Goal: Find specific page/section: Find specific page/section

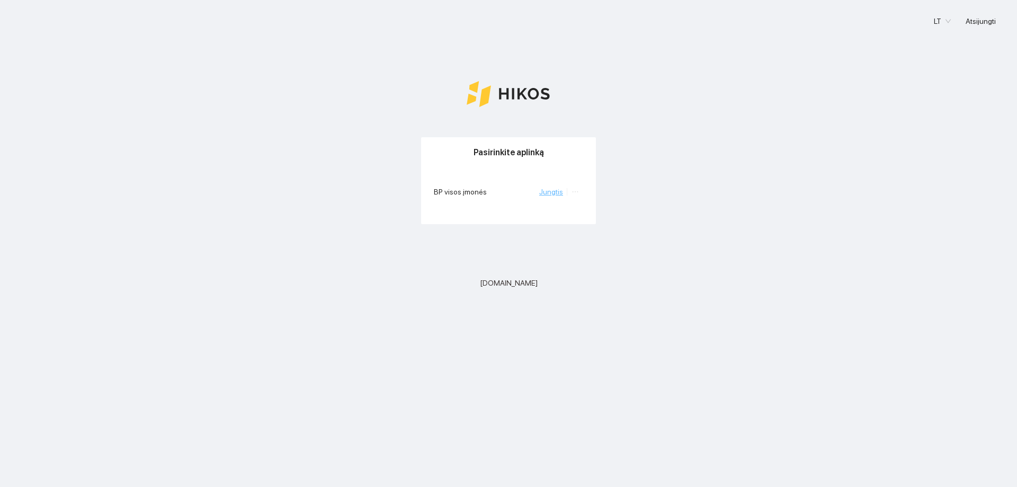
click at [550, 192] on link "Jungtis" at bounding box center [551, 191] width 24 height 8
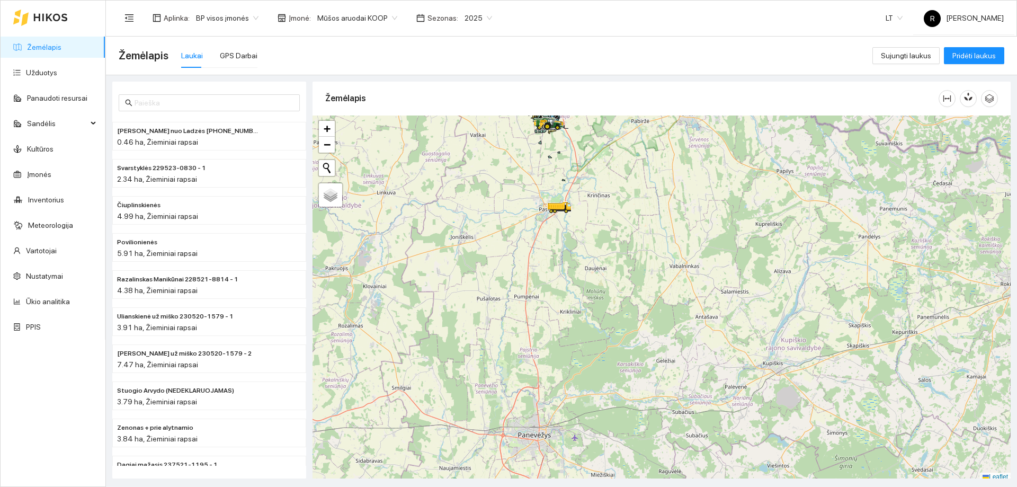
scroll to position [3, 0]
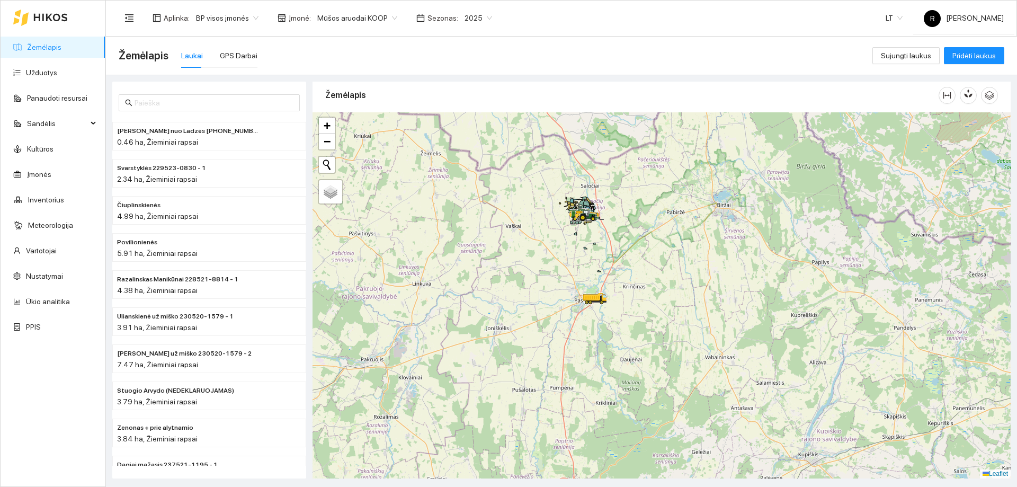
drag, startPoint x: 603, startPoint y: 171, endPoint x: 640, endPoint y: 271, distance: 106.3
click at [640, 271] on div at bounding box center [661, 295] width 698 height 366
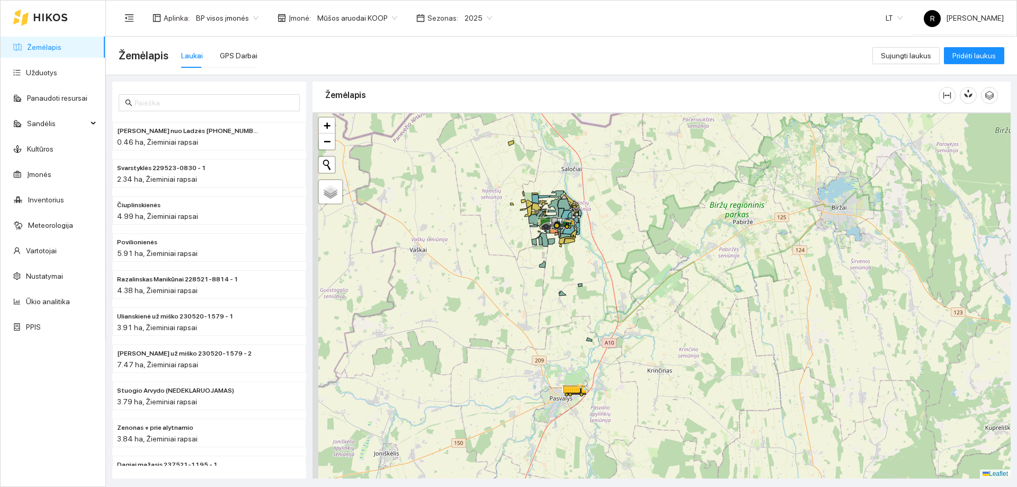
drag, startPoint x: 584, startPoint y: 228, endPoint x: 615, endPoint y: 288, distance: 67.3
click at [615, 288] on div at bounding box center [661, 295] width 698 height 366
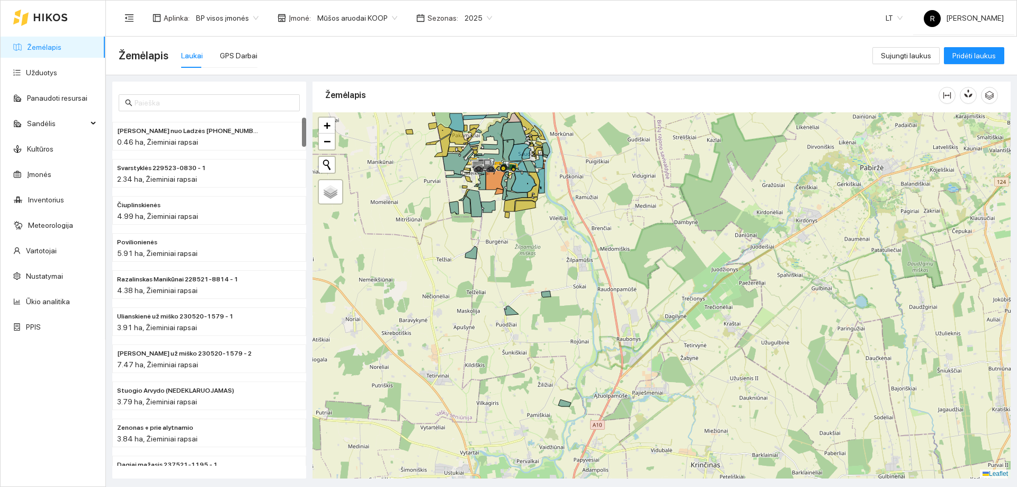
drag, startPoint x: 473, startPoint y: 206, endPoint x: 489, endPoint y: 338, distance: 134.0
click at [489, 338] on div at bounding box center [661, 295] width 698 height 366
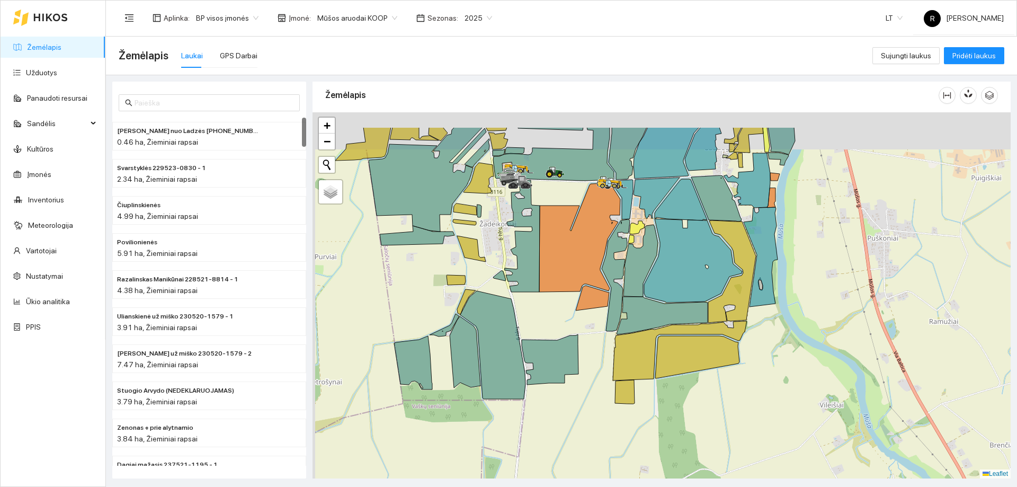
drag, startPoint x: 526, startPoint y: 275, endPoint x: 534, endPoint y: 331, distance: 56.2
click at [534, 331] on div at bounding box center [661, 295] width 698 height 366
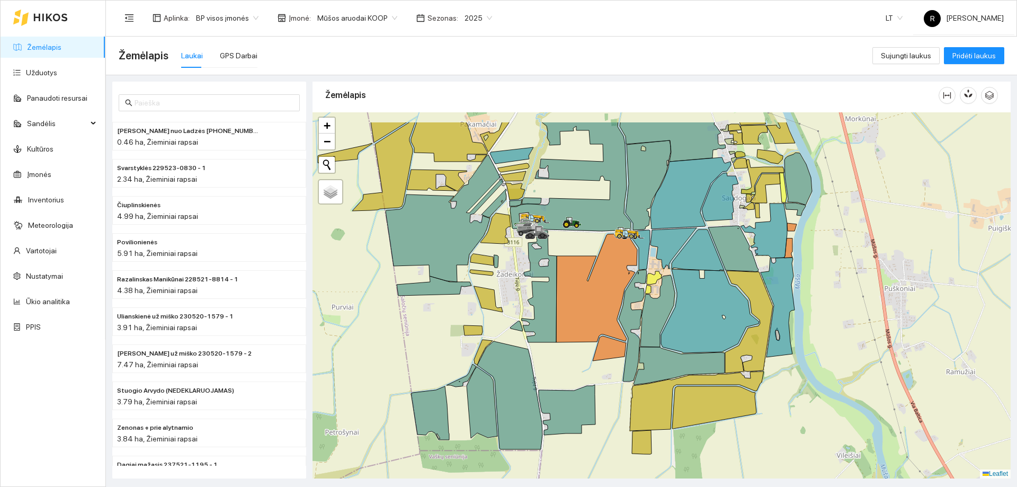
drag, startPoint x: 535, startPoint y: 337, endPoint x: 552, endPoint y: 386, distance: 52.1
click at [552, 386] on div at bounding box center [661, 295] width 698 height 366
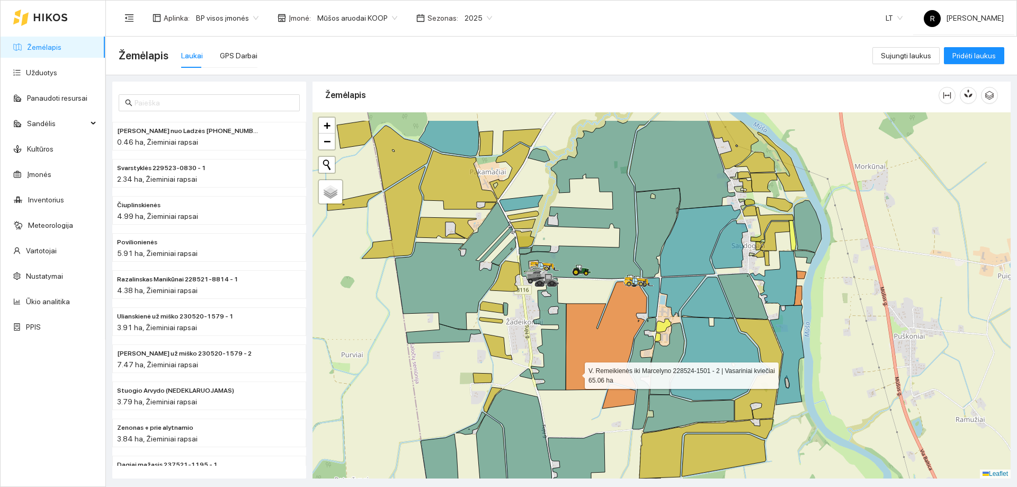
drag, startPoint x: 566, startPoint y: 327, endPoint x: 575, endPoint y: 372, distance: 45.9
click at [575, 372] on icon at bounding box center [606, 335] width 81 height 109
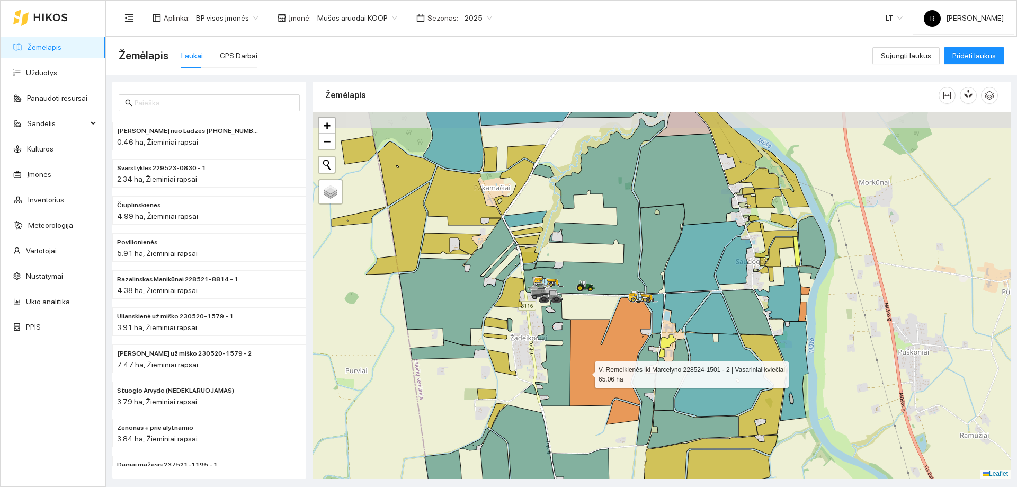
drag, startPoint x: 581, startPoint y: 355, endPoint x: 585, endPoint y: 371, distance: 16.4
click at [585, 371] on icon at bounding box center [610, 351] width 81 height 109
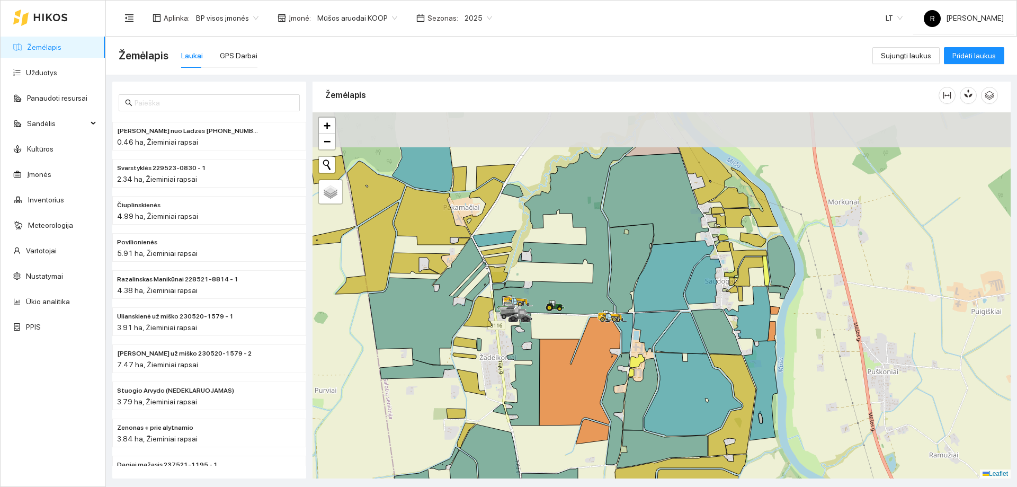
drag, startPoint x: 745, startPoint y: 280, endPoint x: 746, endPoint y: 337, distance: 57.2
click at [746, 337] on icon at bounding box center [747, 313] width 47 height 55
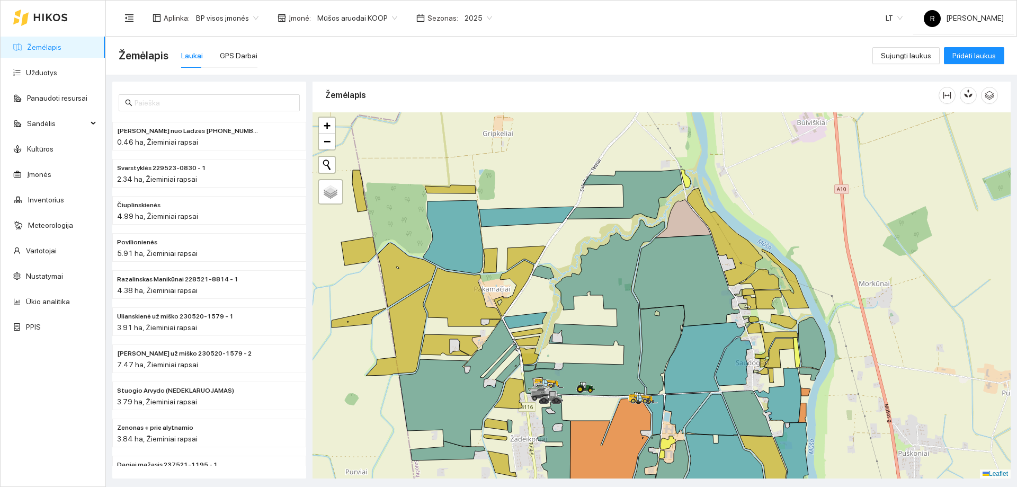
drag, startPoint x: 711, startPoint y: 264, endPoint x: 738, endPoint y: 292, distance: 38.2
click at [743, 345] on icon at bounding box center [734, 361] width 37 height 48
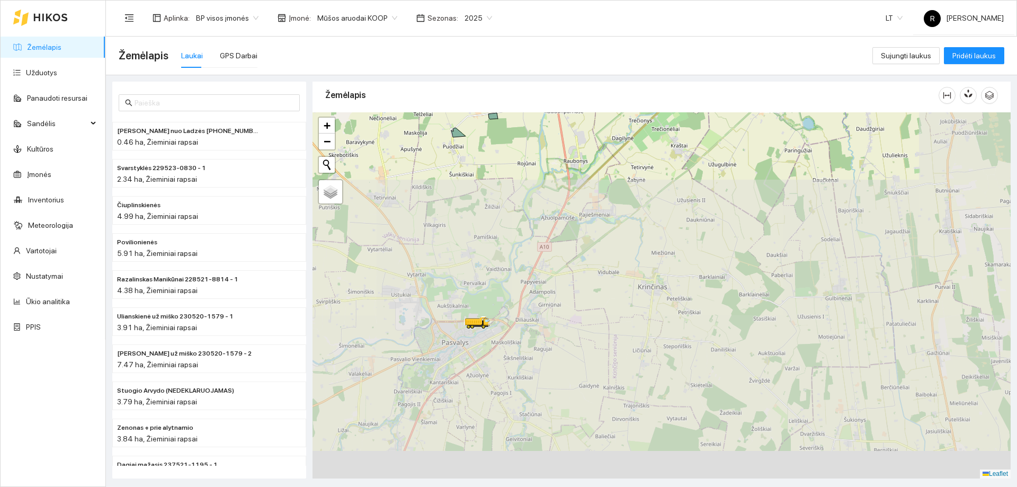
drag, startPoint x: 709, startPoint y: 383, endPoint x: 508, endPoint y: 47, distance: 391.7
click at [511, 40] on main "Žemėlapis Laukai GPS Darbai Sujungti laukus Pridėti laukus Paškevičiaus Felikso…" at bounding box center [561, 262] width 911 height 450
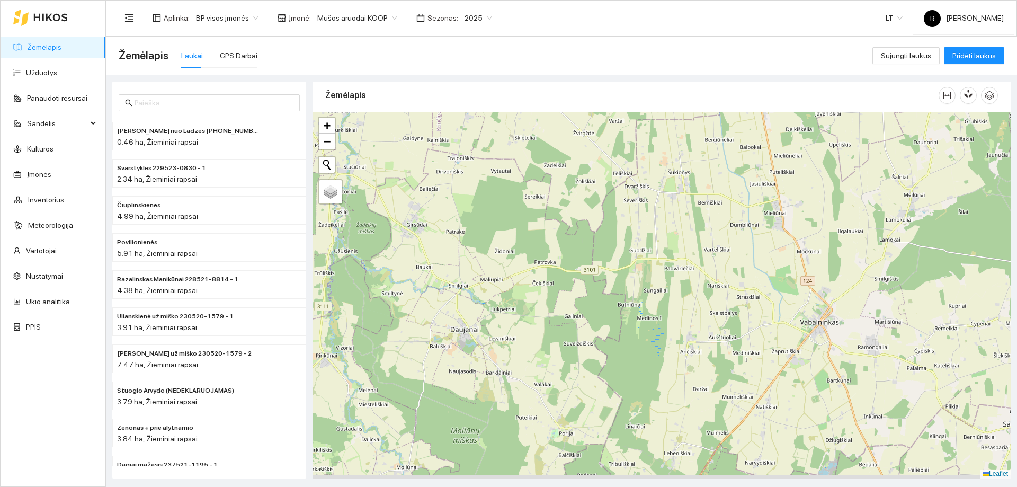
drag, startPoint x: 636, startPoint y: 233, endPoint x: 436, endPoint y: -58, distance: 352.0
click at [436, 0] on html "Žemėlapis Užduotys Panaudoti resursai Sandėlis Kultūros Įmonės Inventorius Mete…" at bounding box center [508, 243] width 1017 height 487
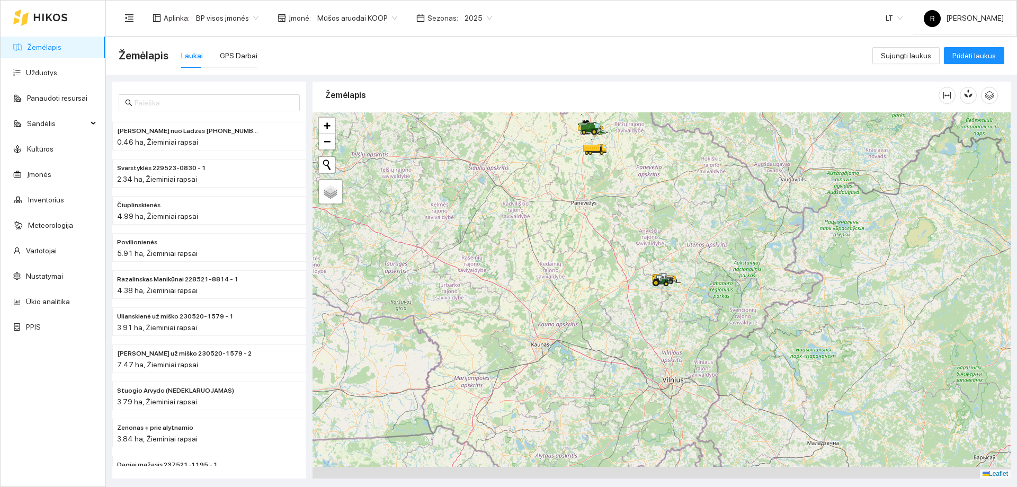
drag, startPoint x: 669, startPoint y: 357, endPoint x: 599, endPoint y: 244, distance: 133.5
click at [599, 244] on div at bounding box center [661, 295] width 698 height 366
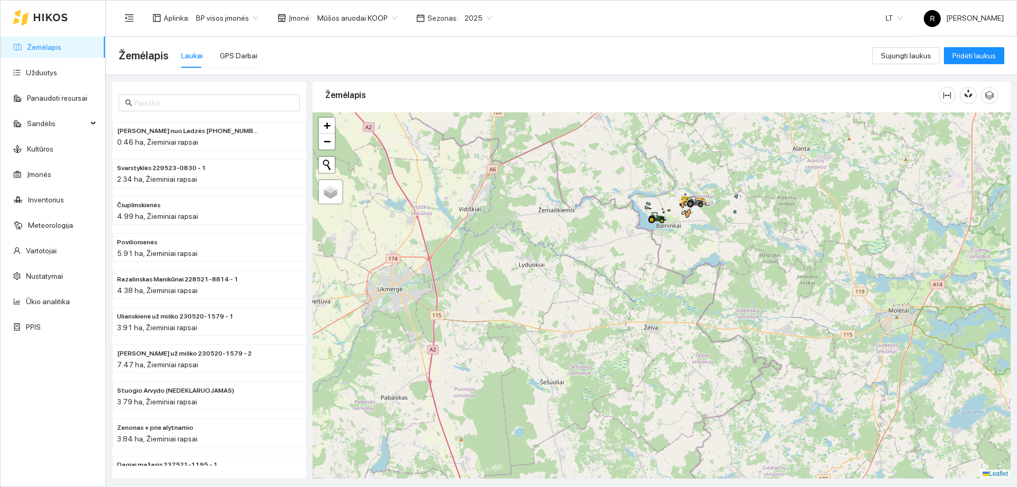
drag, startPoint x: 661, startPoint y: 208, endPoint x: 691, endPoint y: 242, distance: 44.6
click at [637, 299] on div at bounding box center [661, 295] width 698 height 366
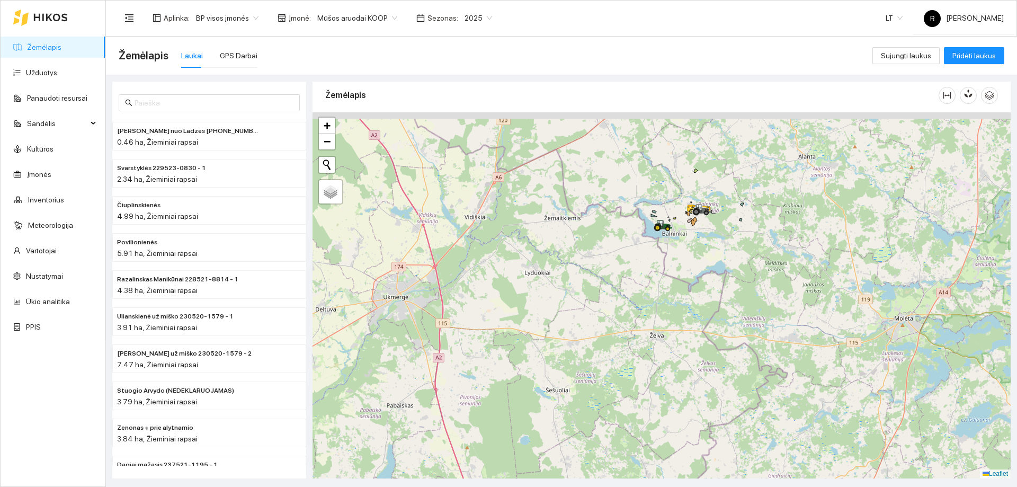
drag, startPoint x: 696, startPoint y: 270, endPoint x: 694, endPoint y: 322, distance: 52.5
click at [694, 323] on div at bounding box center [661, 295] width 698 height 366
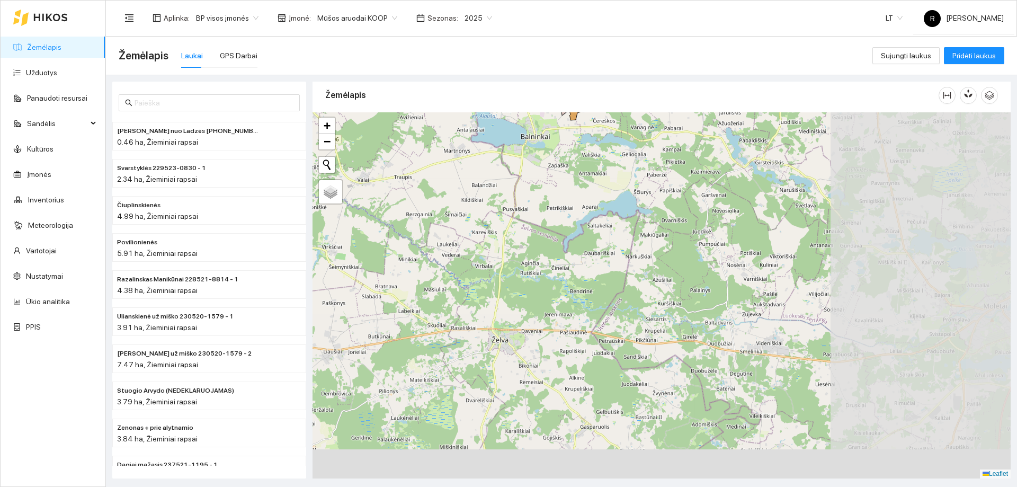
drag, startPoint x: 728, startPoint y: 303, endPoint x: 579, endPoint y: 180, distance: 193.3
click at [579, 180] on div at bounding box center [661, 295] width 698 height 366
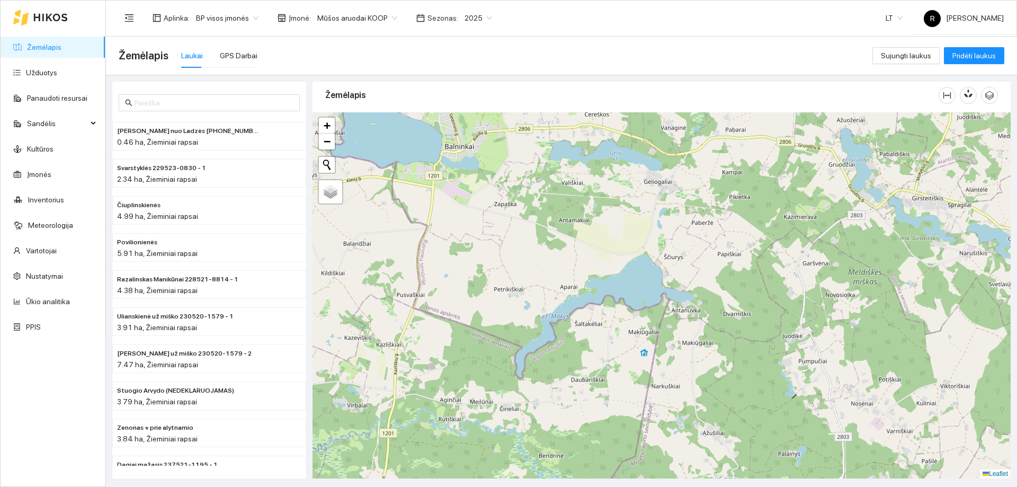
drag, startPoint x: 586, startPoint y: 167, endPoint x: 648, endPoint y: 340, distance: 183.1
click at [648, 340] on div at bounding box center [661, 295] width 698 height 366
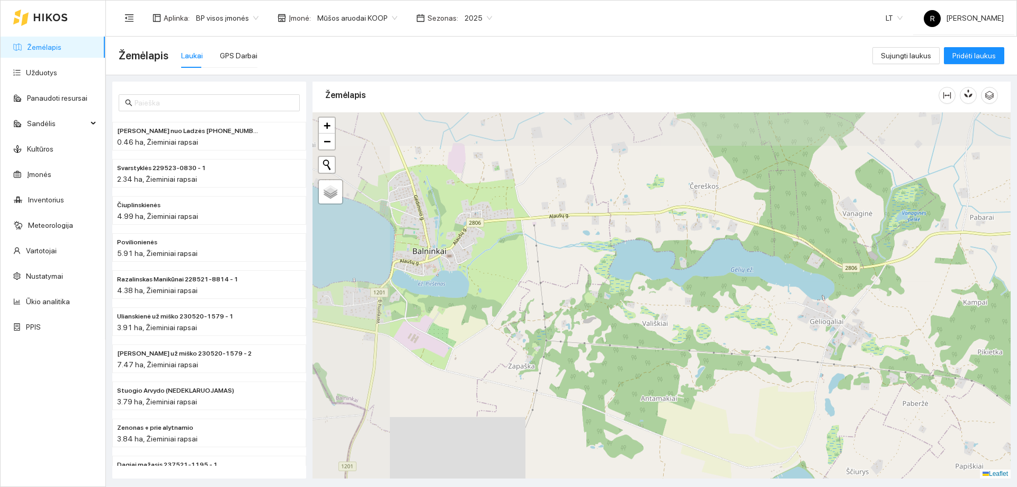
drag, startPoint x: 614, startPoint y: 233, endPoint x: 721, endPoint y: 308, distance: 131.1
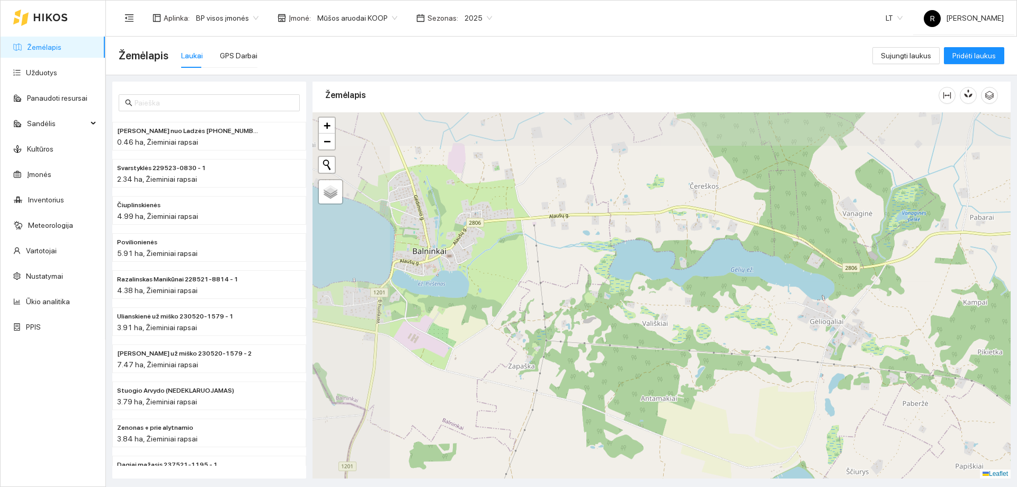
click at [721, 308] on div at bounding box center [661, 295] width 698 height 366
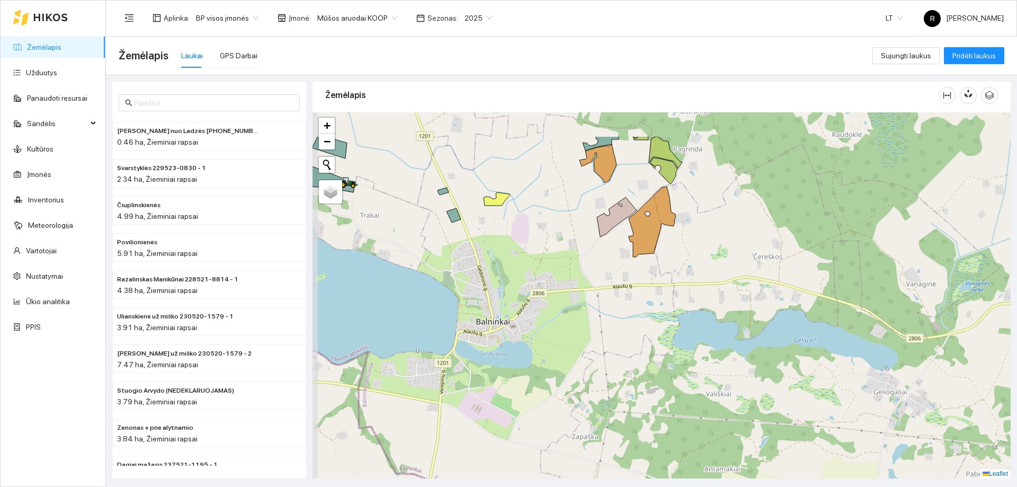
drag, startPoint x: 691, startPoint y: 203, endPoint x: 702, endPoint y: 239, distance: 37.0
click at [702, 238] on div at bounding box center [661, 295] width 698 height 366
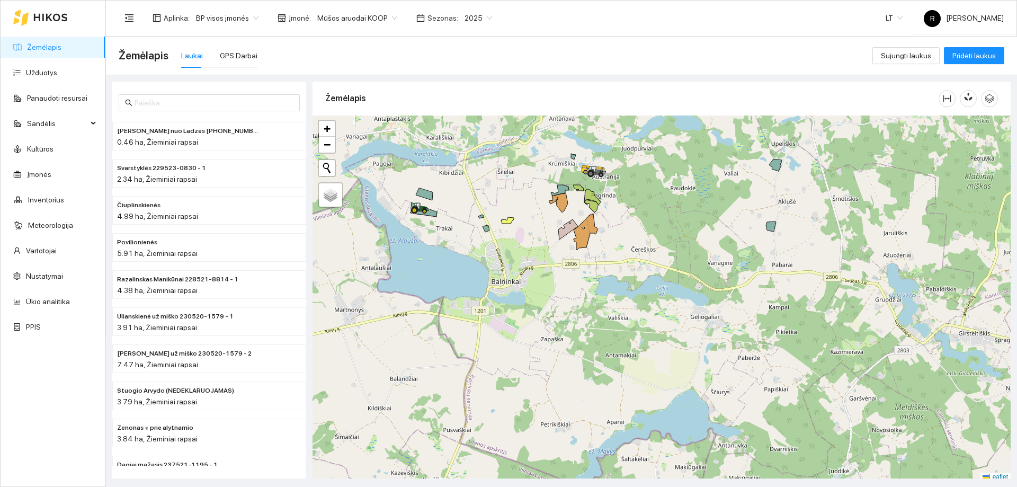
scroll to position [3, 0]
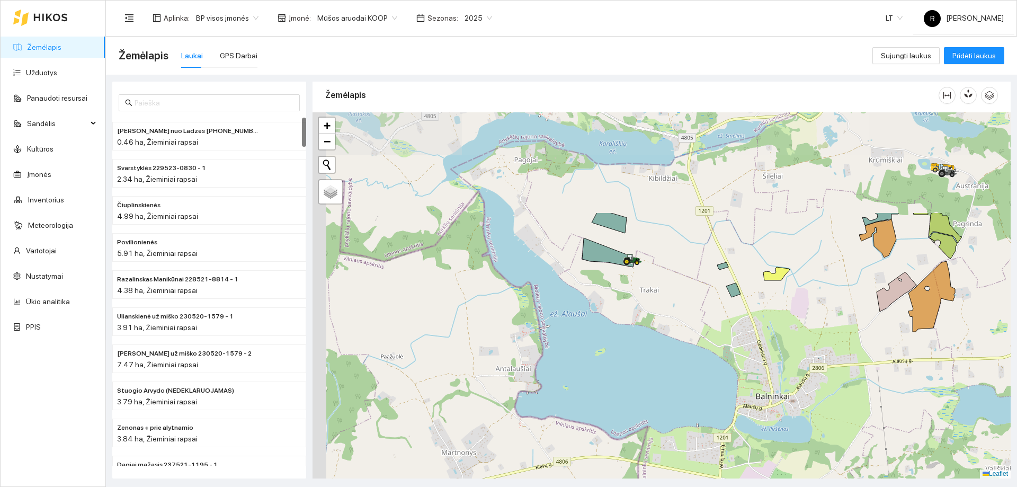
drag, startPoint x: 410, startPoint y: 261, endPoint x: 640, endPoint y: 365, distance: 252.9
click at [646, 385] on div at bounding box center [661, 295] width 698 height 366
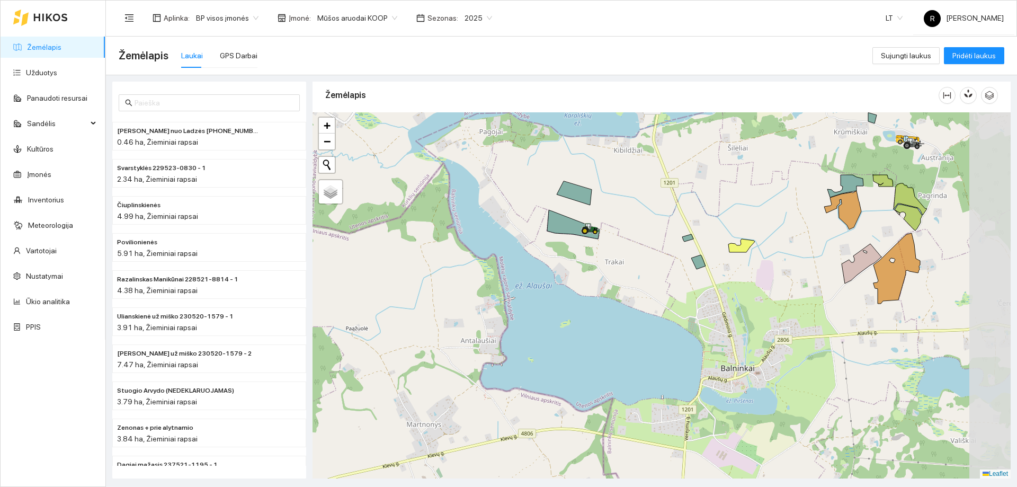
drag, startPoint x: 731, startPoint y: 310, endPoint x: 629, endPoint y: 300, distance: 102.7
click at [629, 300] on div at bounding box center [661, 295] width 698 height 366
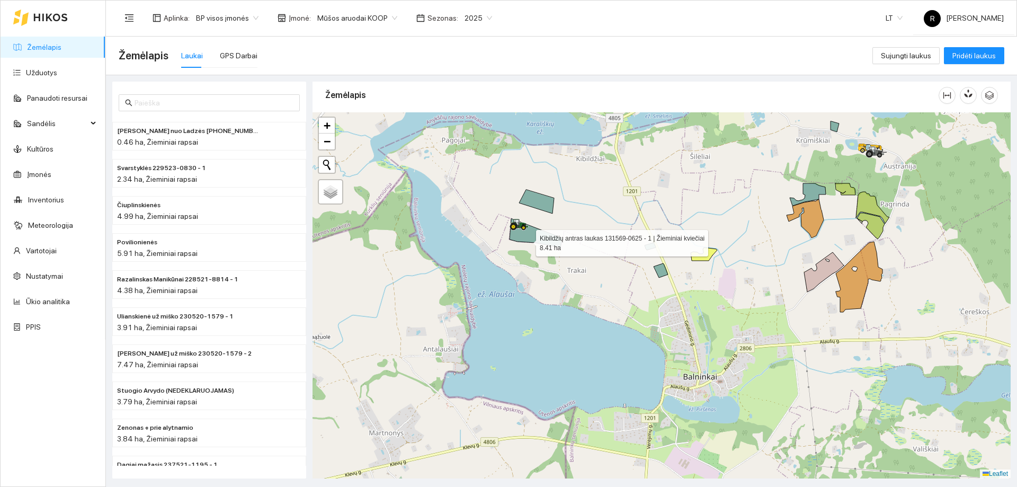
click at [526, 240] on icon at bounding box center [536, 233] width 52 height 29
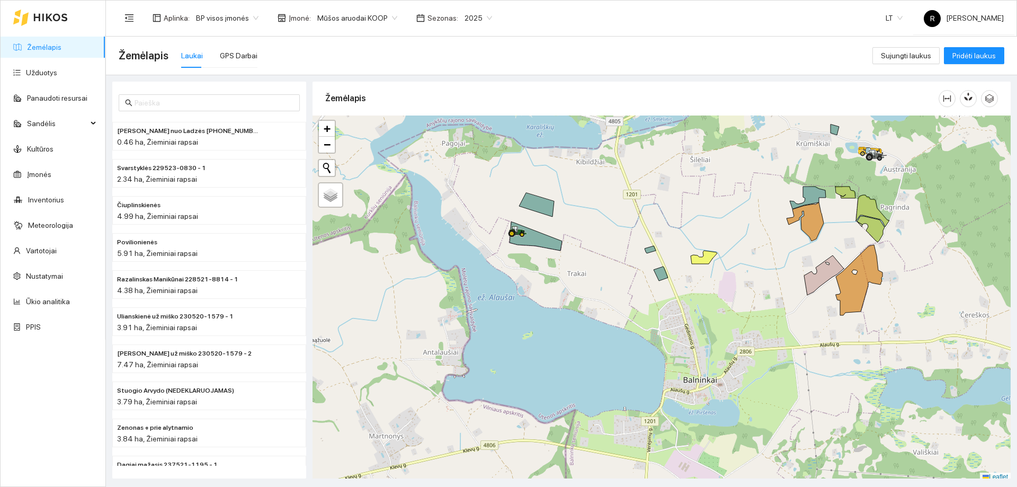
scroll to position [3, 0]
